Goal: Task Accomplishment & Management: Use online tool/utility

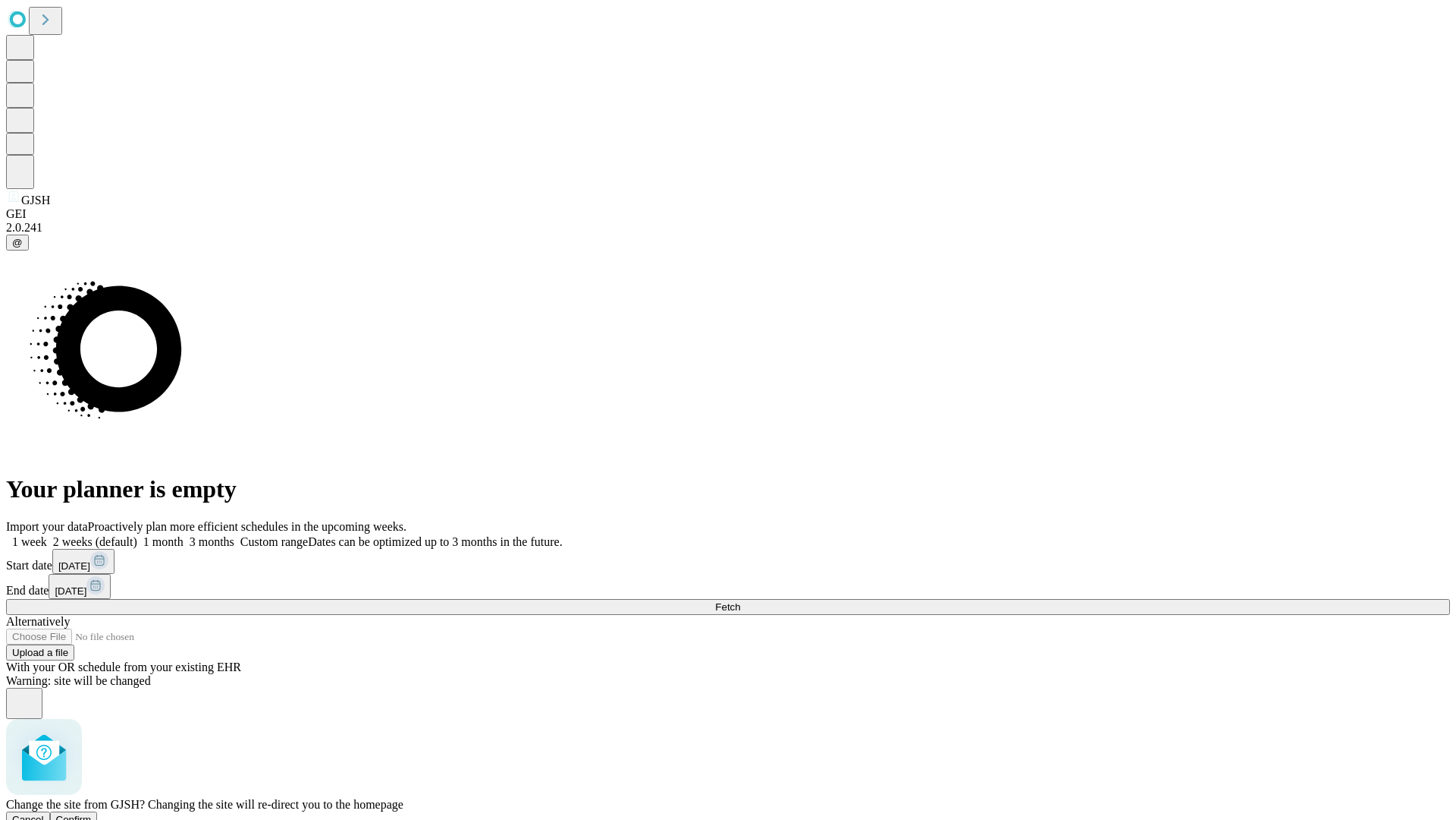
click at [92, 813] on span "Confirm" at bounding box center [73, 819] width 35 height 11
click at [47, 535] on label "1 week" at bounding box center [27, 542] width 41 height 13
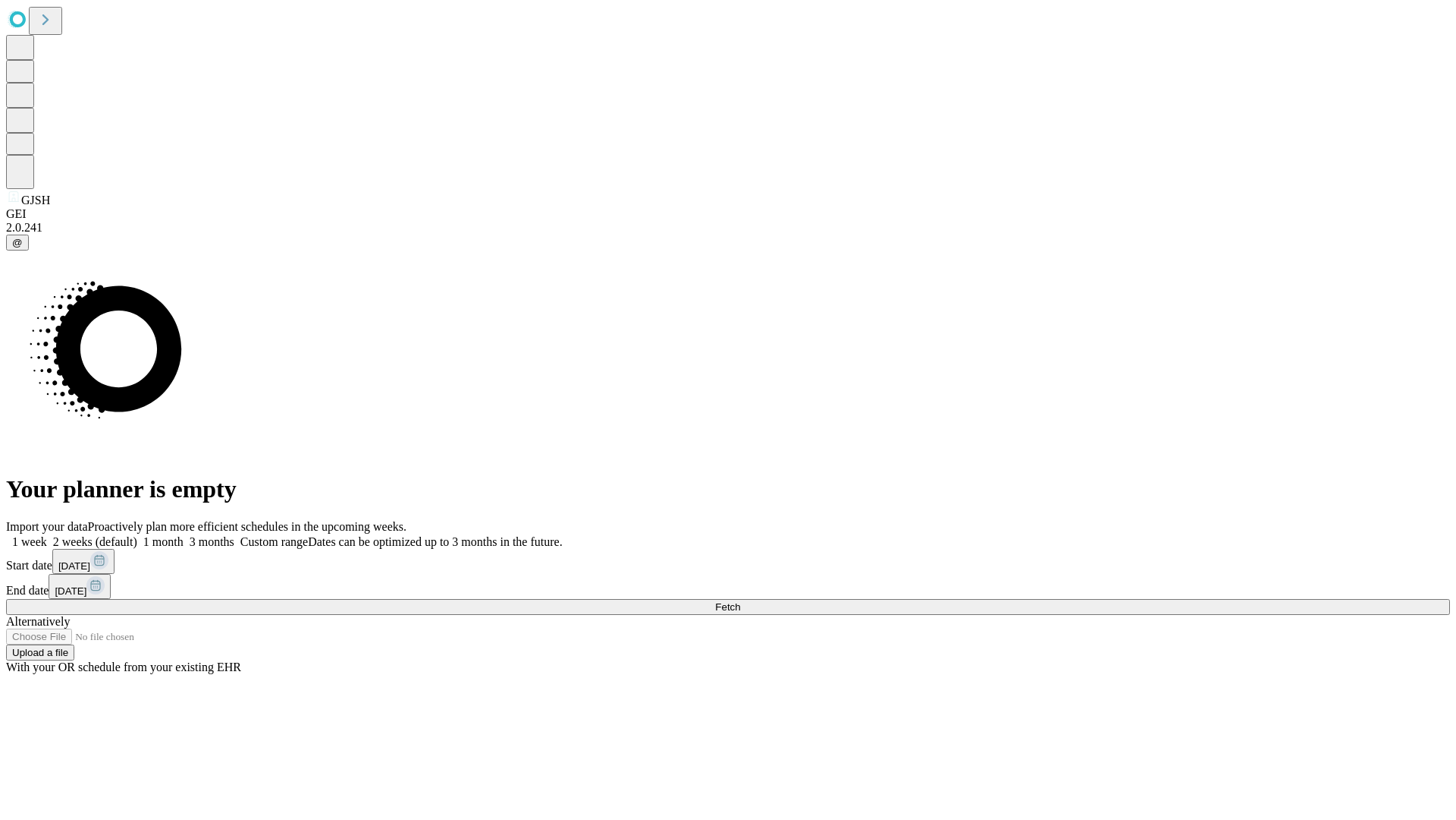
click at [741, 601] on span "Fetch" at bounding box center [728, 607] width 25 height 11
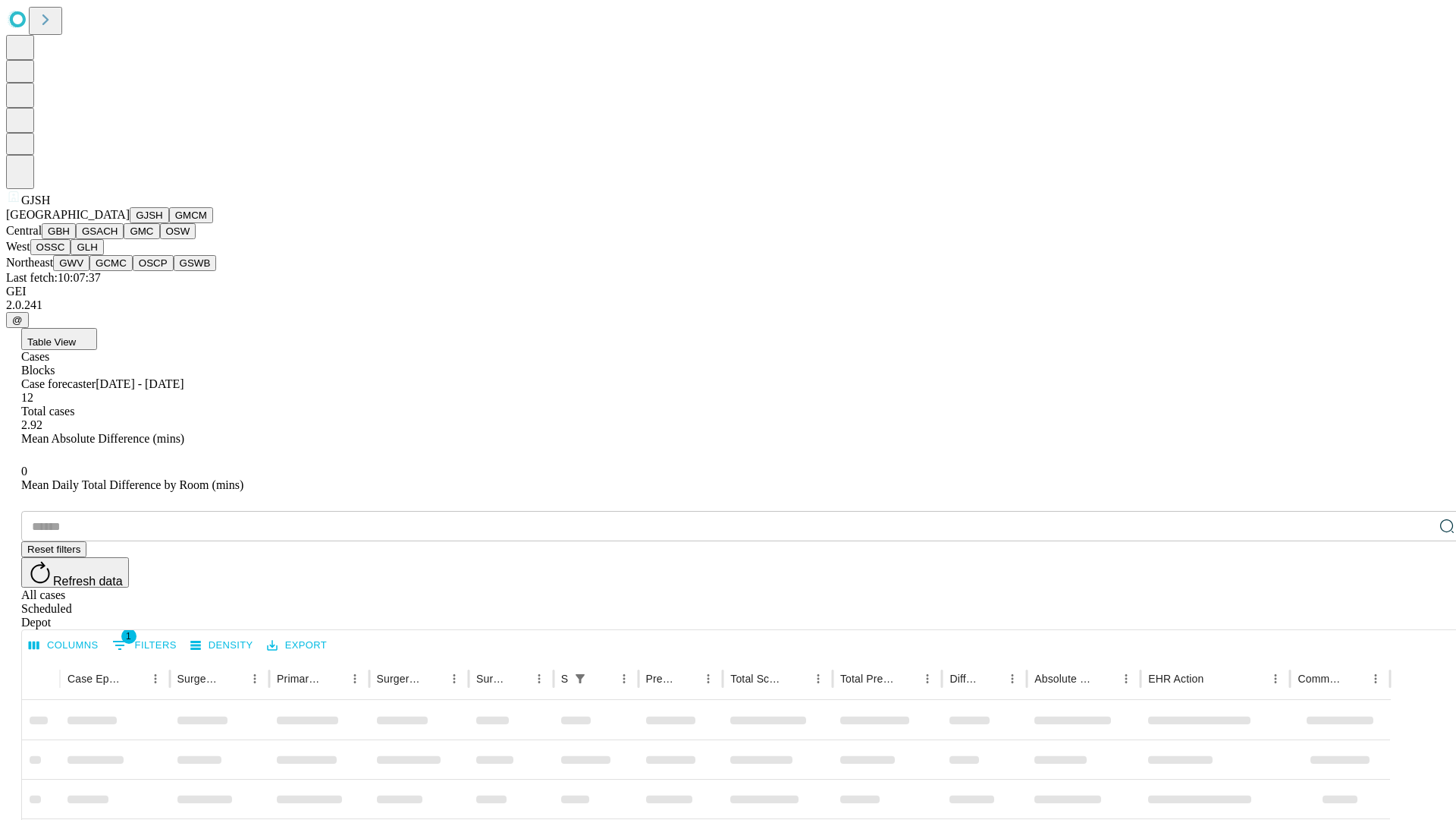
click at [169, 223] on button "GMCM" at bounding box center [191, 215] width 44 height 16
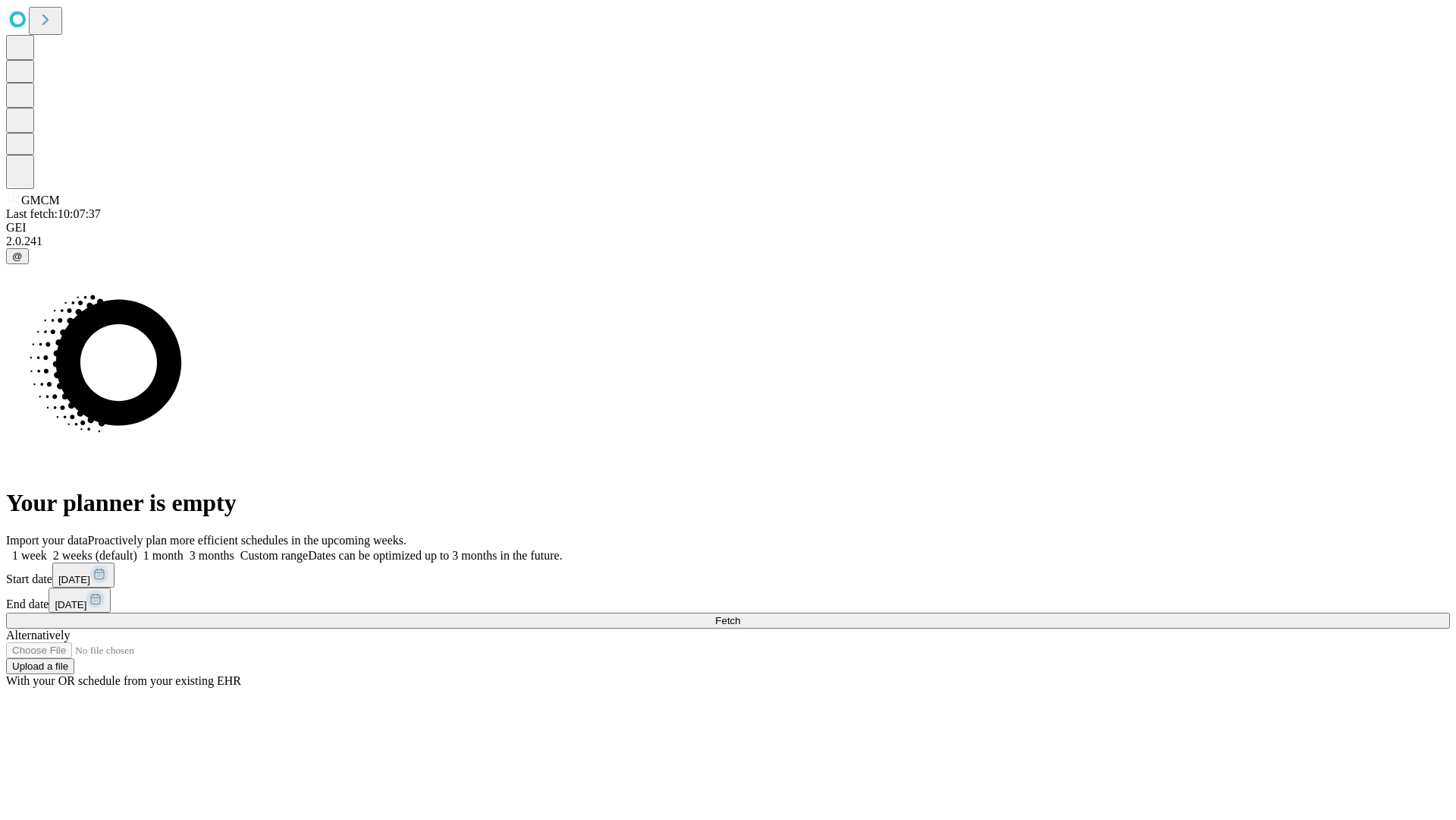
click at [47, 548] on label "1 week" at bounding box center [27, 555] width 41 height 13
click at [741, 614] on span "Fetch" at bounding box center [728, 620] width 25 height 11
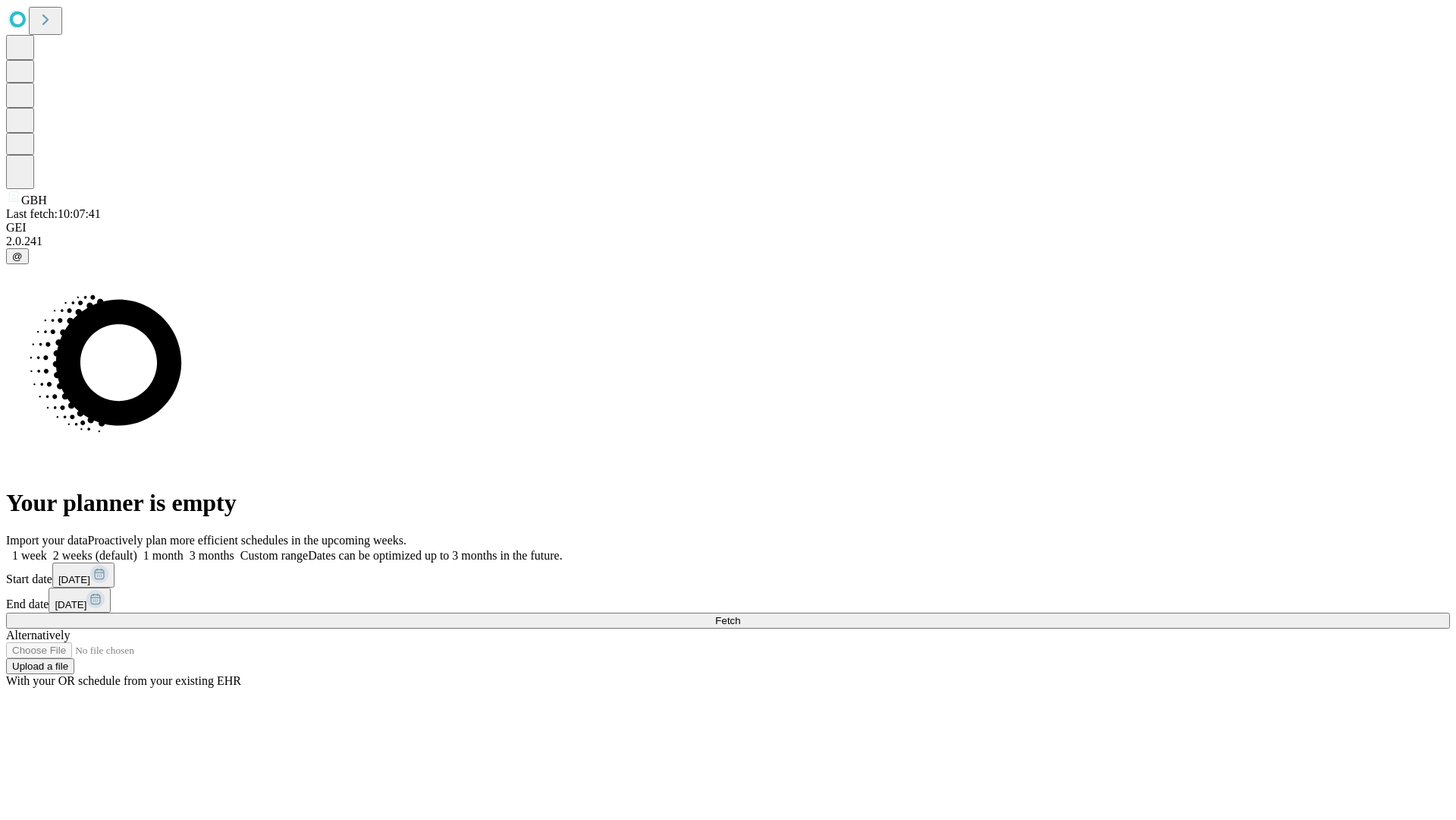
click at [47, 548] on label "1 week" at bounding box center [27, 555] width 41 height 13
click at [741, 614] on span "Fetch" at bounding box center [728, 620] width 25 height 11
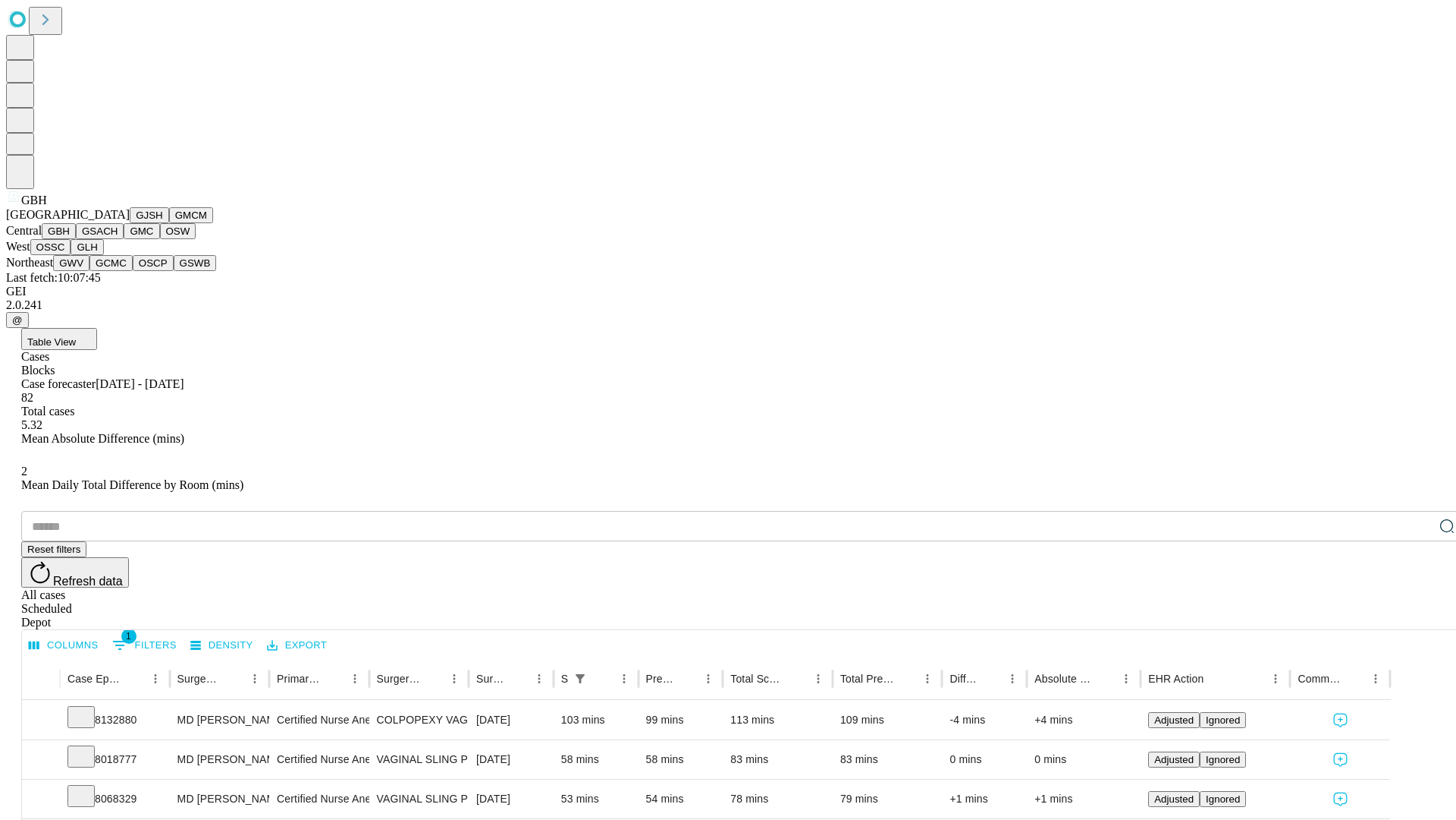
click at [117, 239] on button "GSACH" at bounding box center [100, 231] width 47 height 16
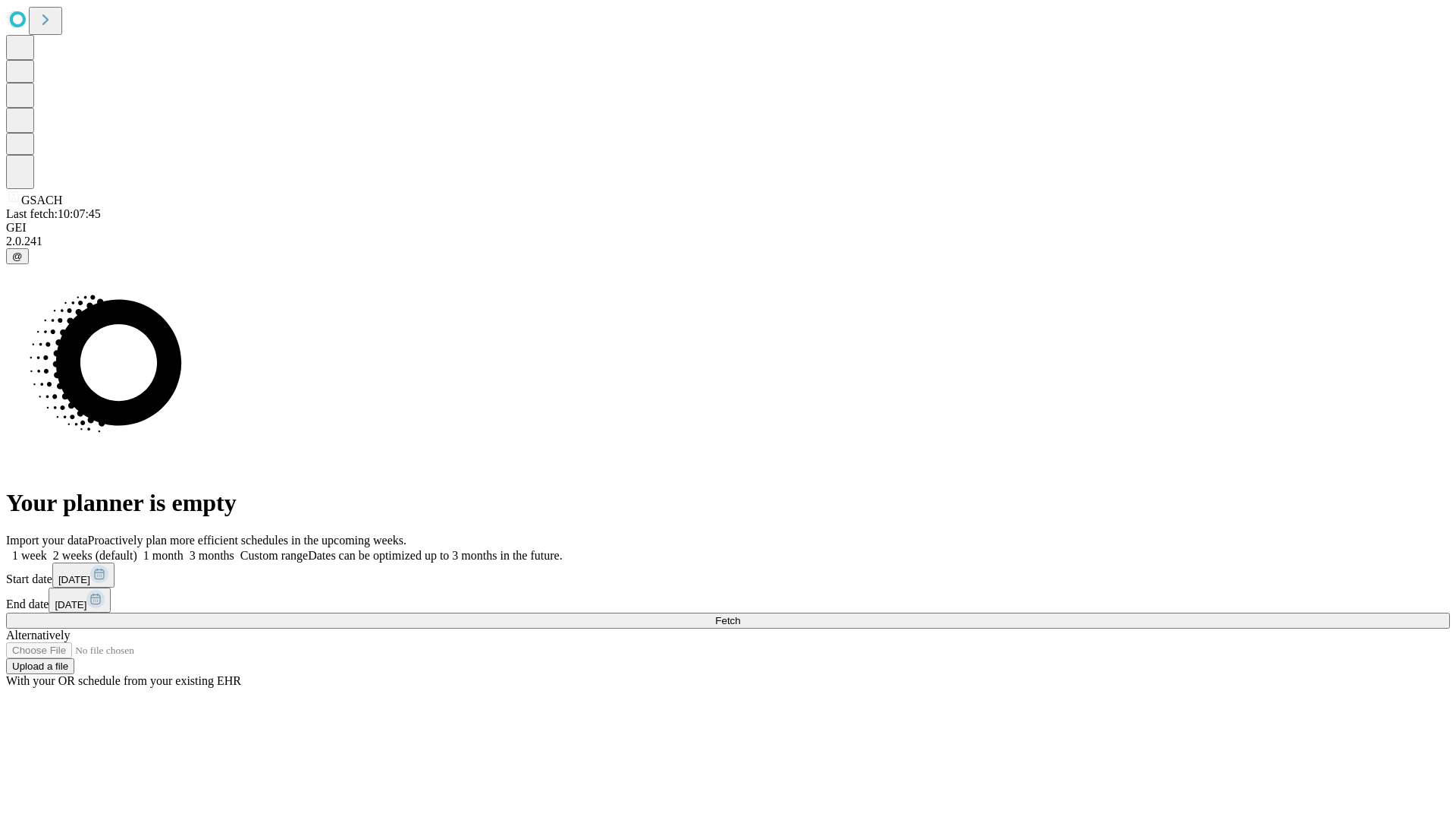
click at [47, 548] on label "1 week" at bounding box center [27, 555] width 41 height 13
click at [741, 614] on span "Fetch" at bounding box center [728, 620] width 25 height 11
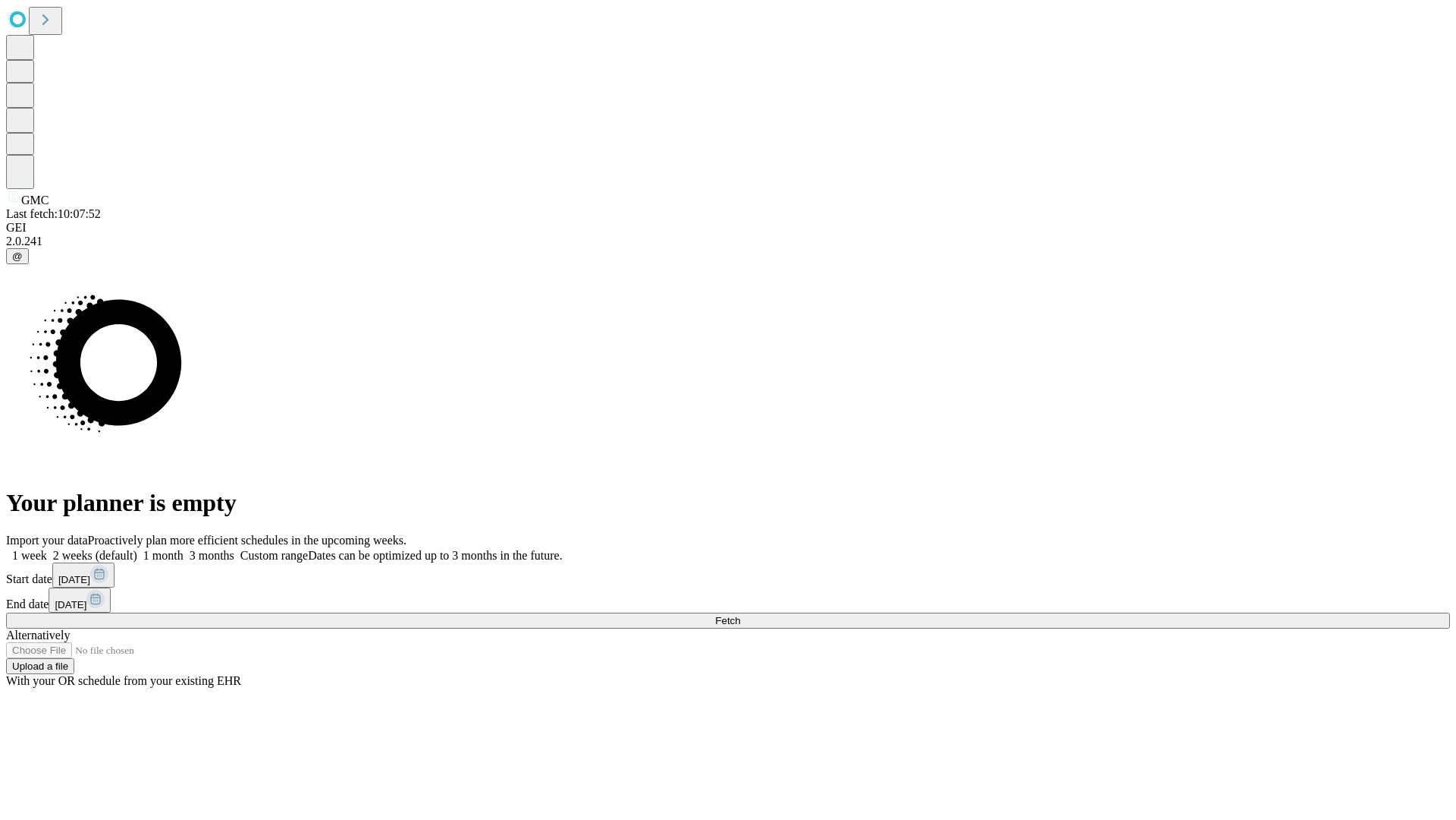
click at [47, 548] on label "1 week" at bounding box center [27, 555] width 41 height 13
click at [741, 614] on span "Fetch" at bounding box center [728, 620] width 25 height 11
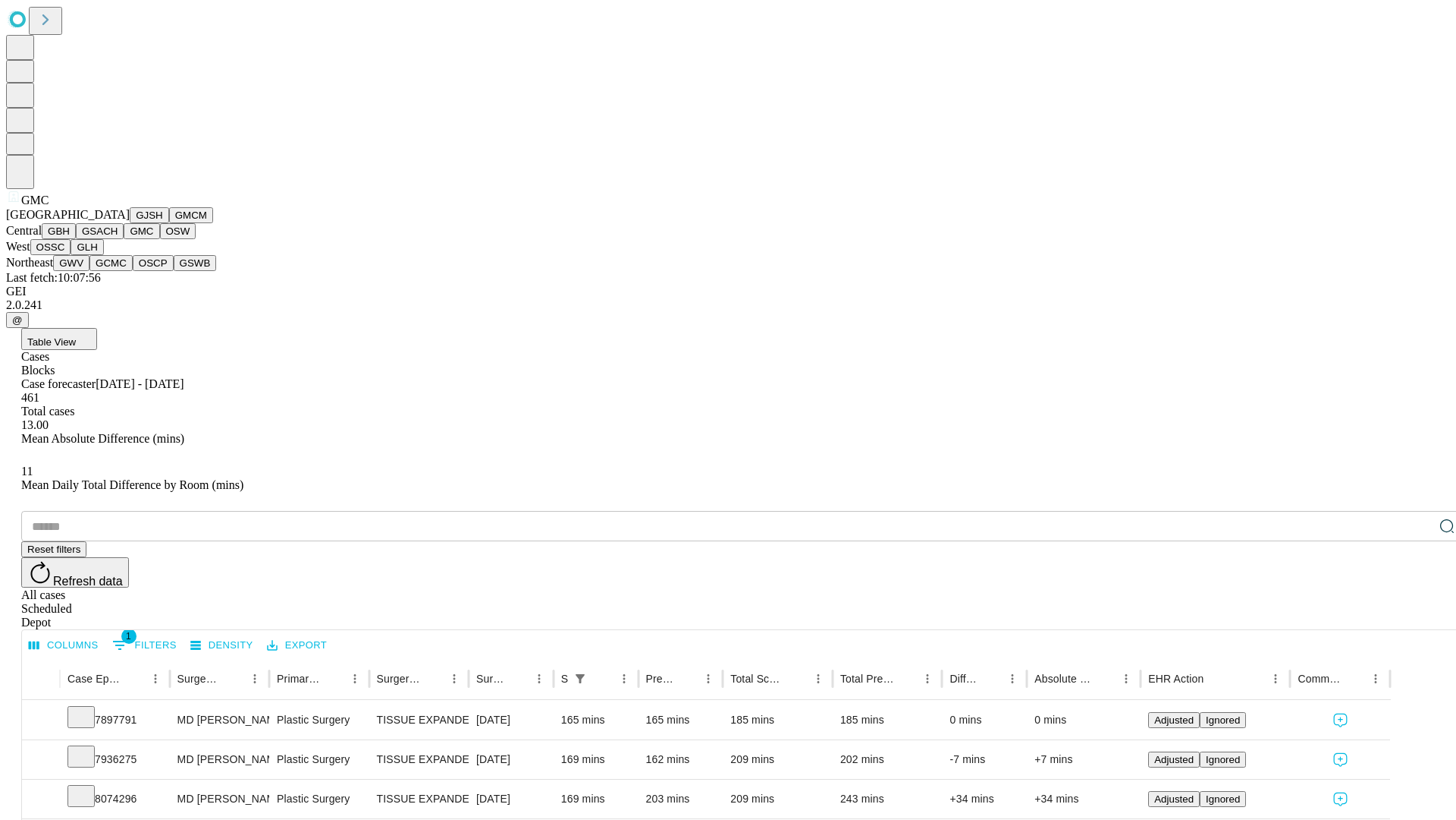
click at [160, 239] on button "OSW" at bounding box center [178, 231] width 36 height 16
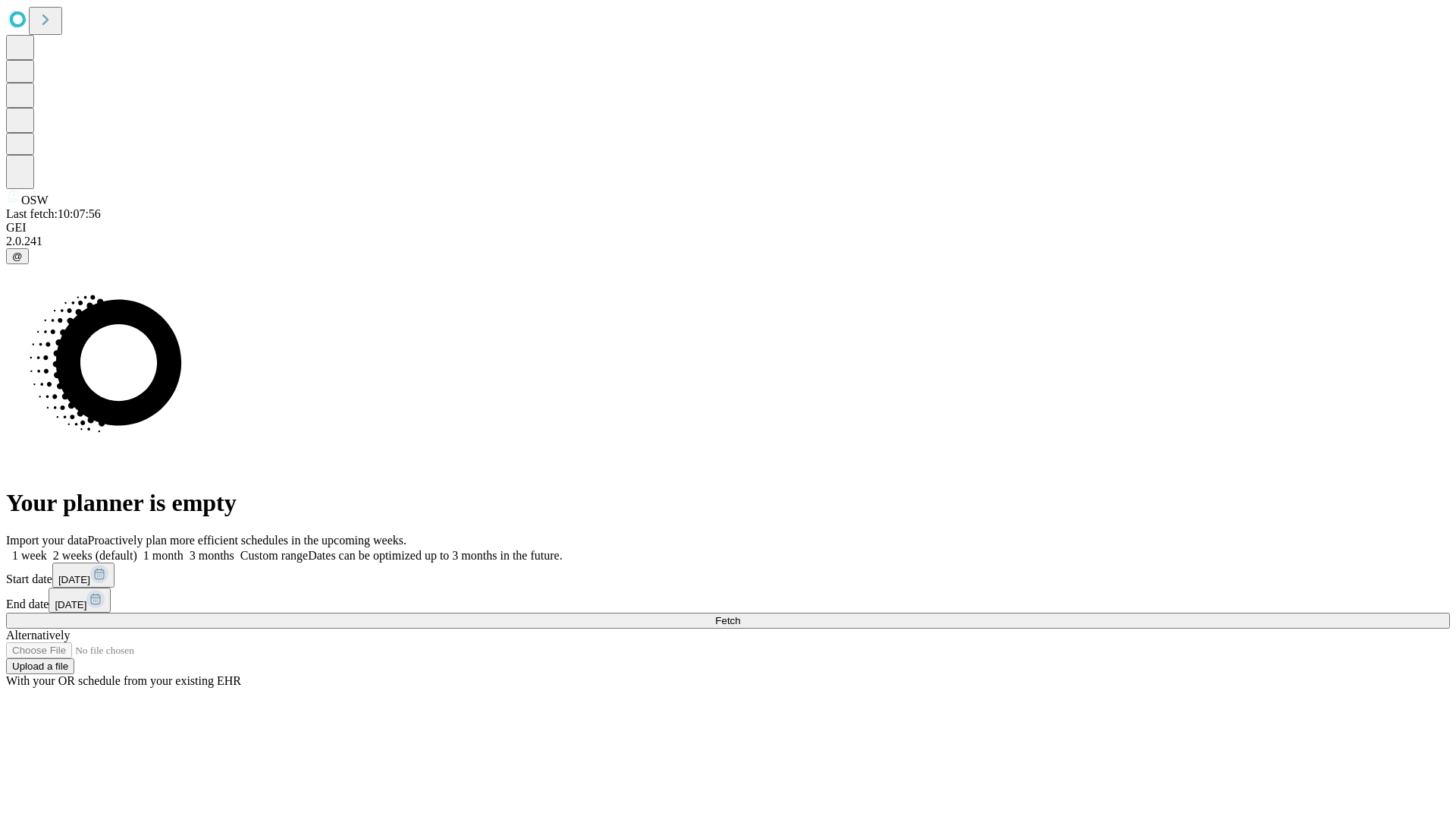
click at [47, 548] on label "1 week" at bounding box center [27, 555] width 41 height 13
click at [741, 614] on span "Fetch" at bounding box center [728, 620] width 25 height 11
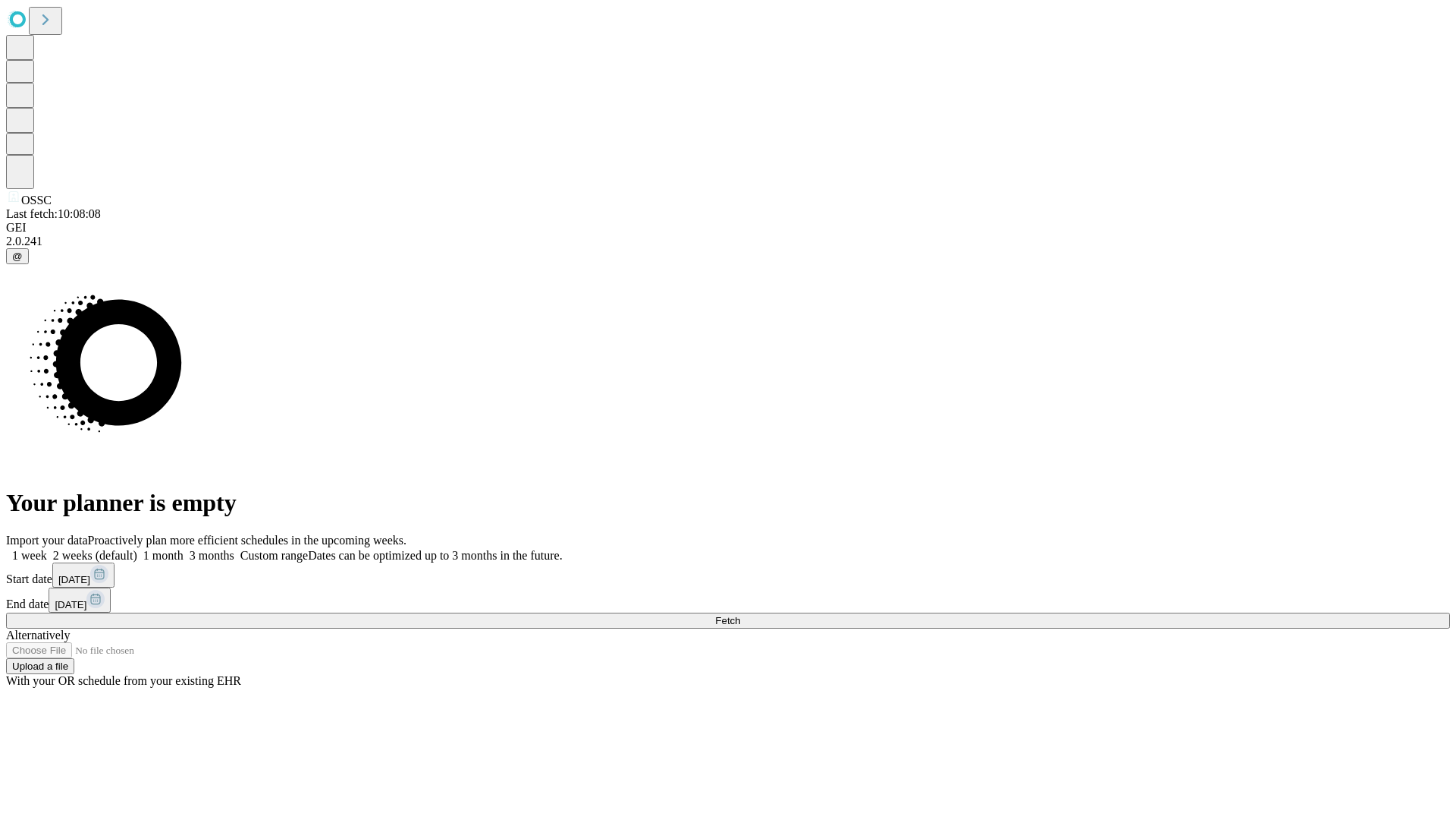
click at [47, 548] on label "1 week" at bounding box center [27, 555] width 41 height 13
click at [741, 614] on span "Fetch" at bounding box center [728, 620] width 25 height 11
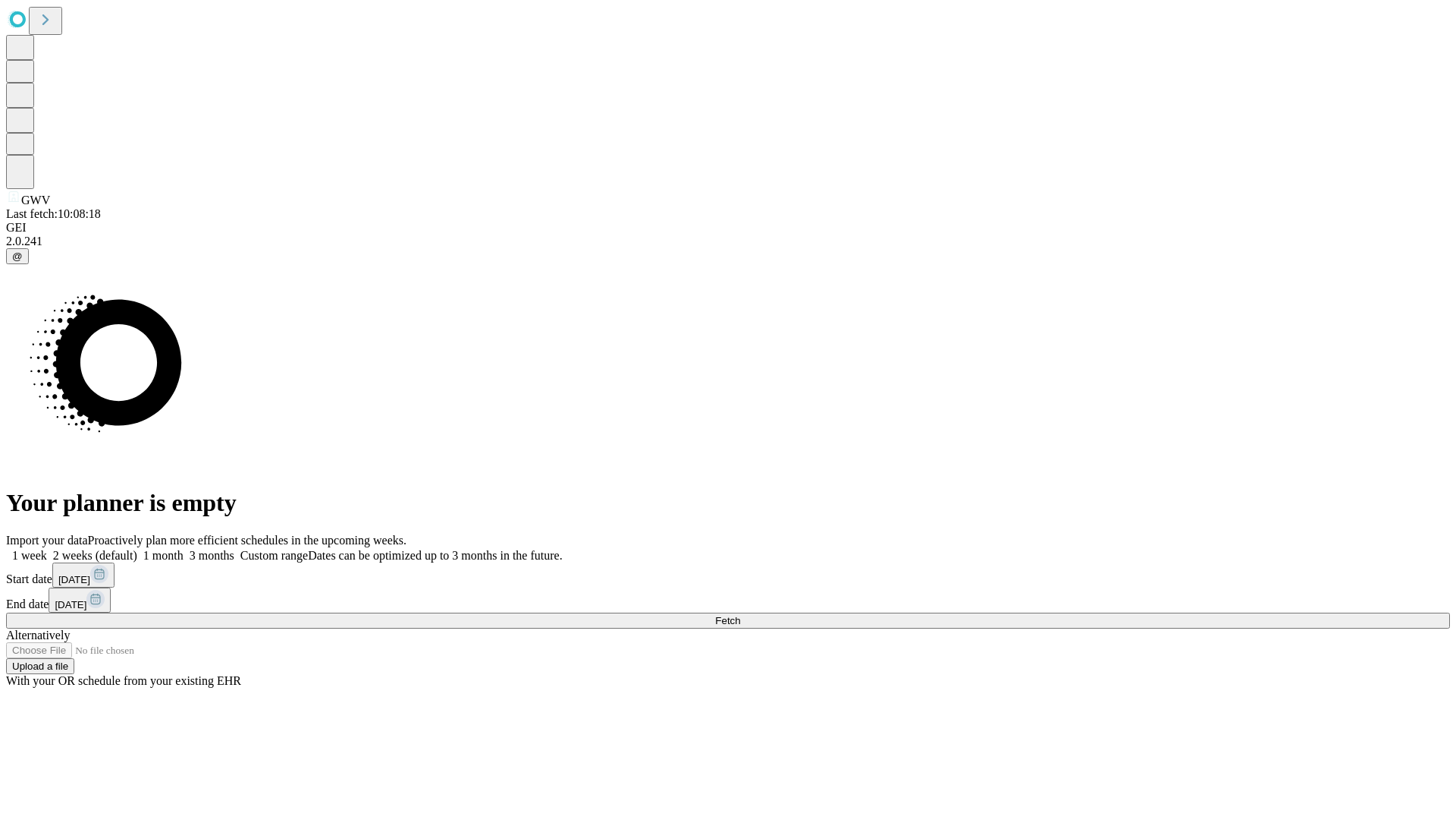
click at [47, 548] on label "1 week" at bounding box center [27, 555] width 41 height 13
click at [741, 614] on span "Fetch" at bounding box center [728, 620] width 25 height 11
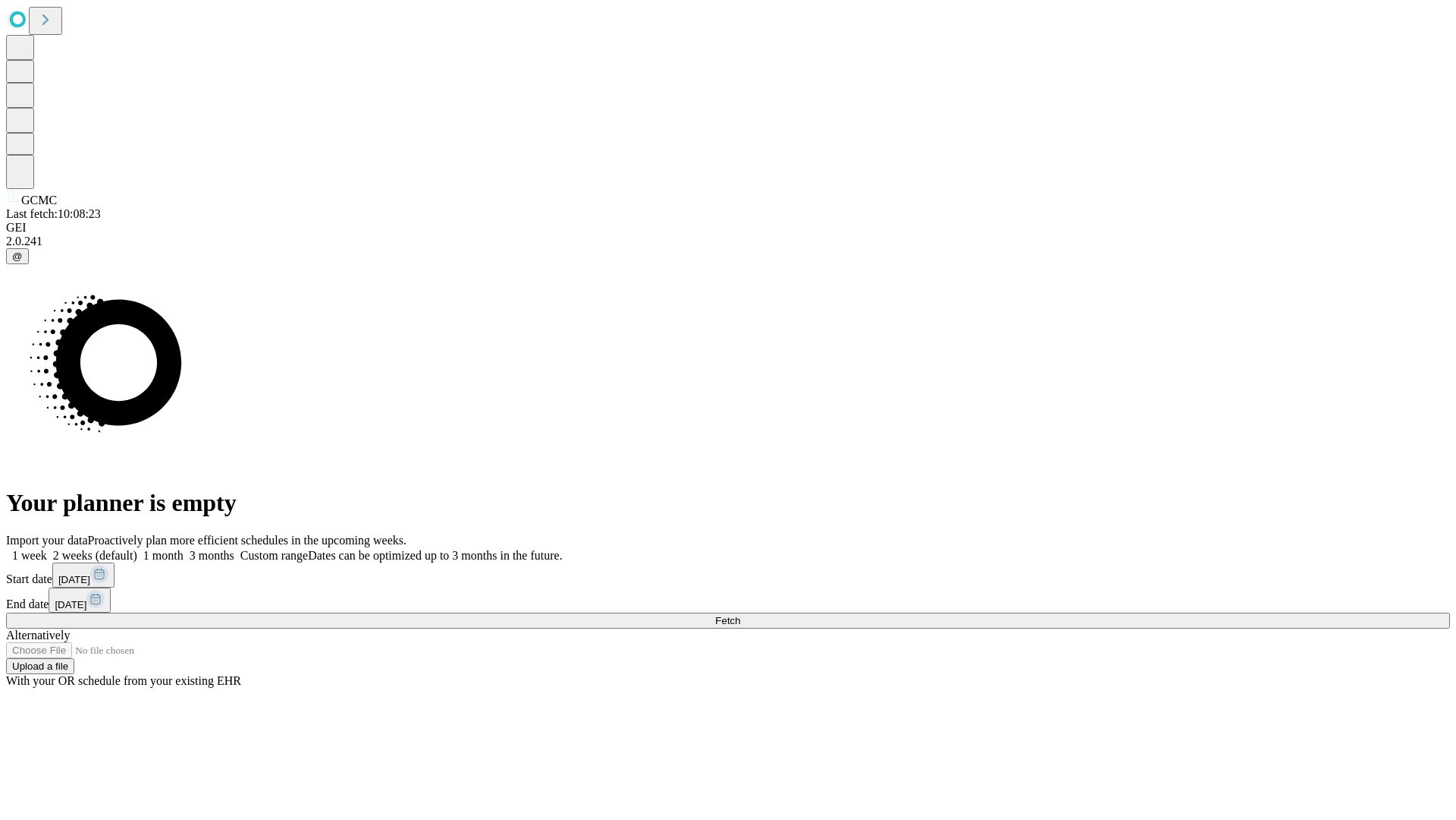
click at [47, 548] on label "1 week" at bounding box center [27, 555] width 41 height 13
click at [741, 614] on span "Fetch" at bounding box center [728, 620] width 25 height 11
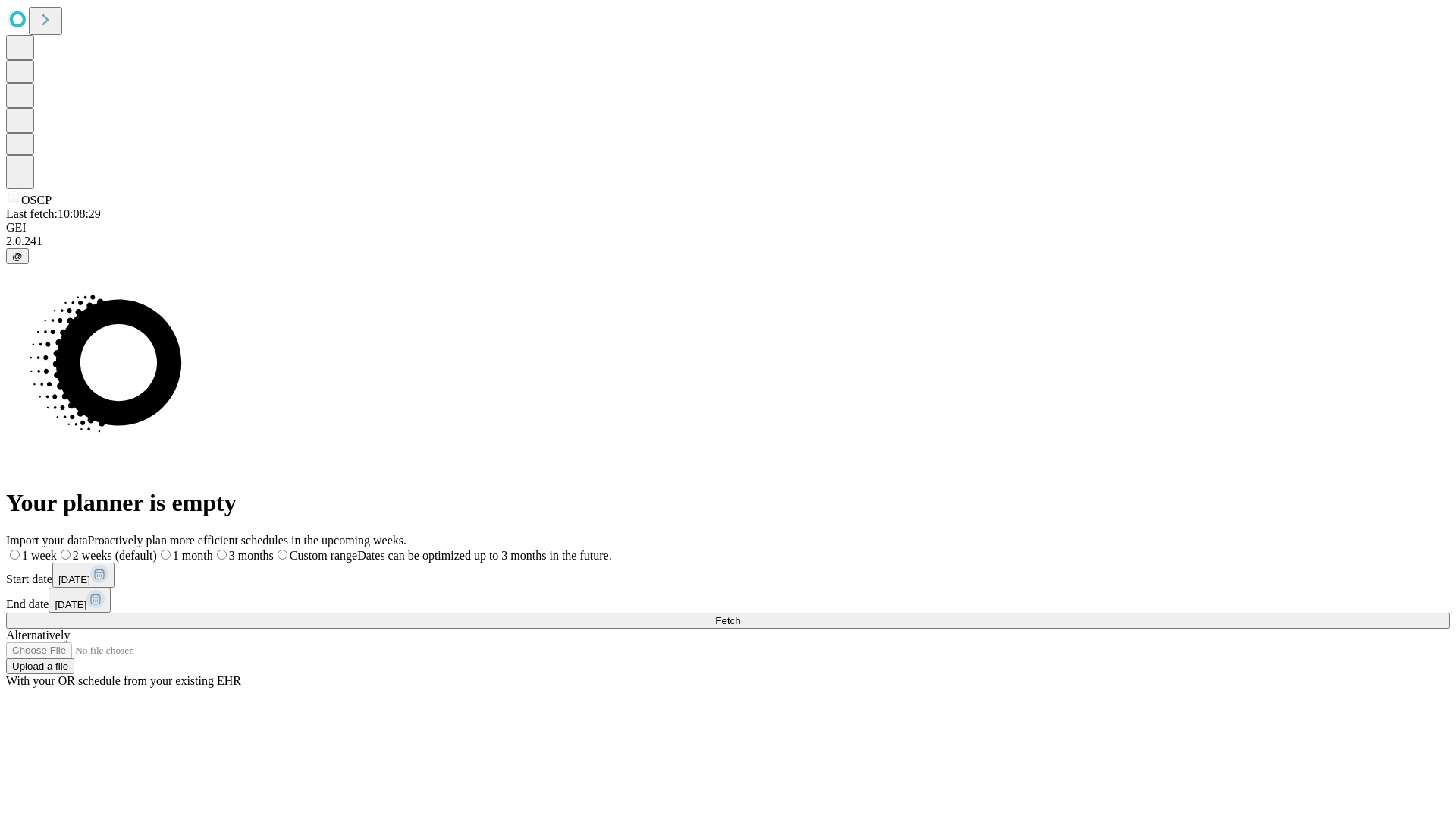
click at [57, 548] on label "1 week" at bounding box center [32, 555] width 51 height 13
click at [741, 614] on span "Fetch" at bounding box center [728, 620] width 25 height 11
